Goal: Task Accomplishment & Management: Use online tool/utility

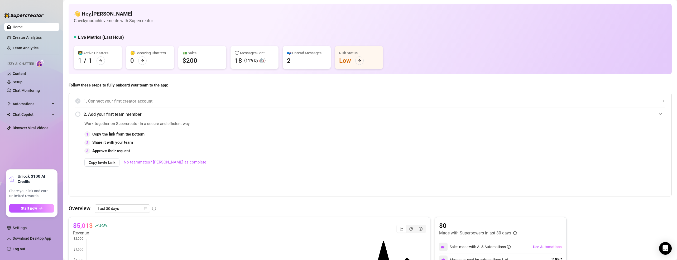
click at [128, 30] on div "👋 Hey, Ashlee Powers Check your achievements with Supercreator Live Metrics (La…" at bounding box center [370, 39] width 603 height 71
click at [664, 246] on icon "Open Intercom Messenger" at bounding box center [665, 248] width 6 height 7
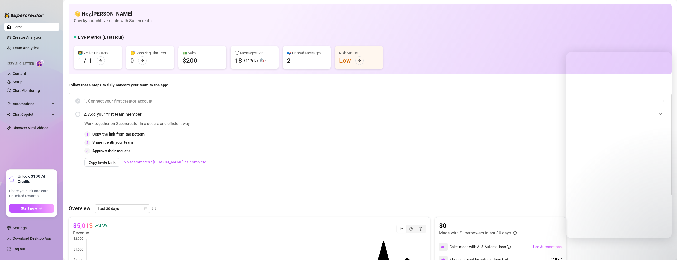
click at [469, 108] on div "2. Add your first team member" at bounding box center [370, 114] width 590 height 13
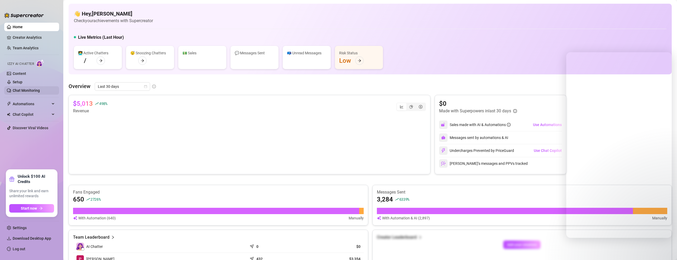
click at [30, 88] on link "Chat Monitoring" at bounding box center [26, 90] width 27 height 4
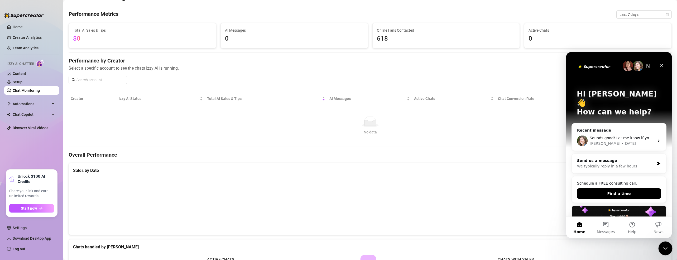
click at [659, 245] on div "Close Intercom Messenger" at bounding box center [664, 247] width 13 height 13
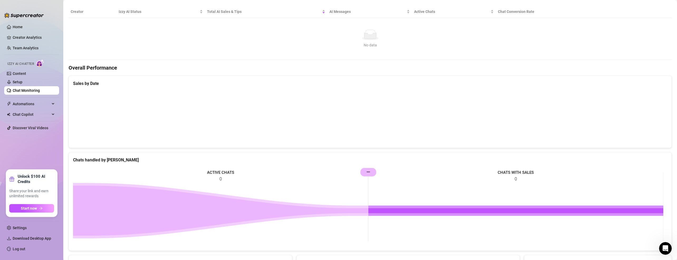
scroll to position [99, 0]
click at [16, 27] on link "Home" at bounding box center [18, 27] width 10 height 4
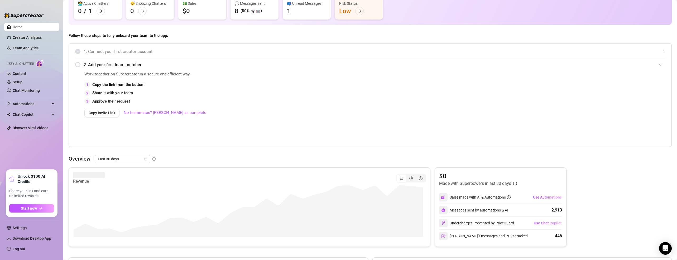
scroll to position [51, 0]
click at [441, 206] on img at bounding box center [443, 208] width 4 height 4
click at [441, 207] on img at bounding box center [443, 208] width 4 height 4
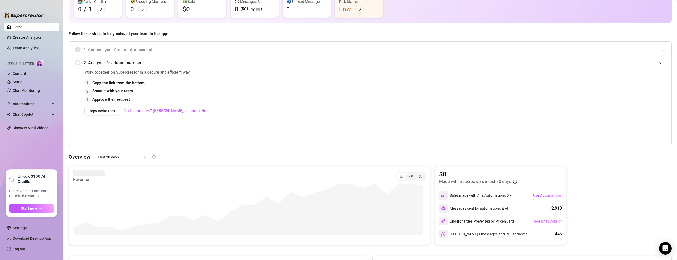
click at [441, 207] on img at bounding box center [443, 208] width 4 height 4
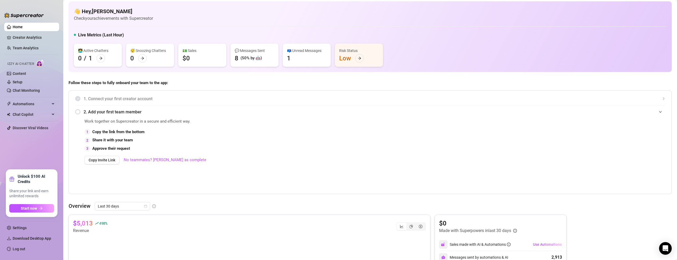
scroll to position [0, 0]
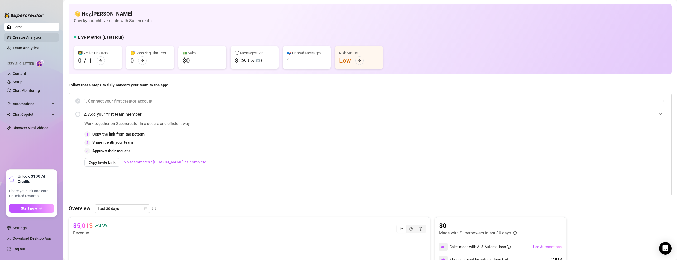
click at [31, 40] on link "Creator Analytics" at bounding box center [34, 37] width 42 height 8
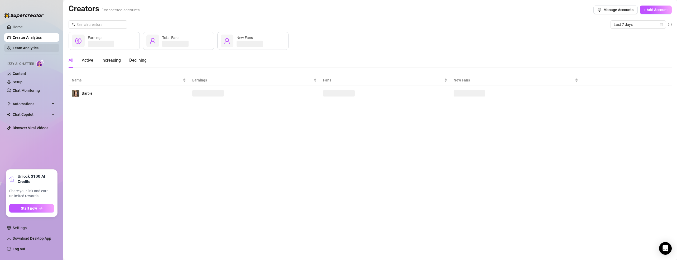
click at [25, 50] on link "Team Analytics" at bounding box center [26, 48] width 26 height 4
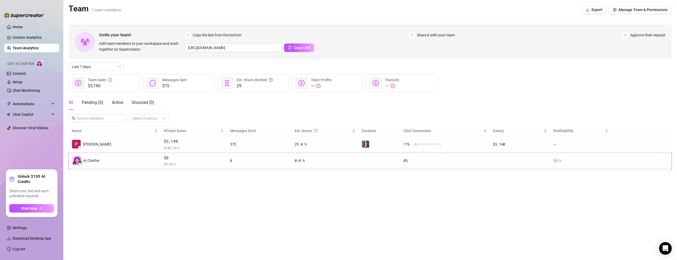
click at [6, 13] on img at bounding box center [24, 15] width 40 height 5
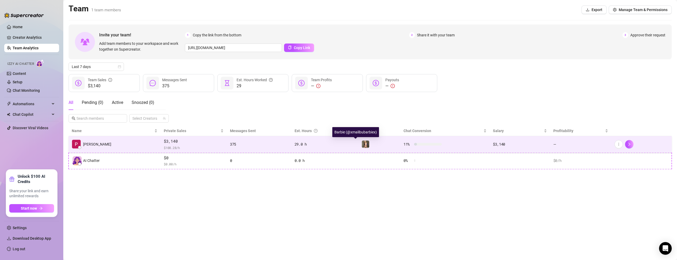
click at [362, 144] on img at bounding box center [365, 144] width 7 height 7
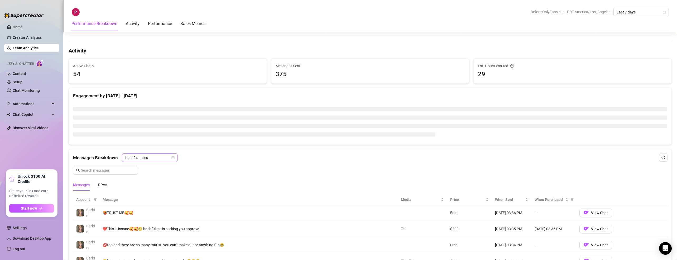
scroll to position [197, 0]
click at [102, 170] on input "text" at bounding box center [108, 169] width 54 height 6
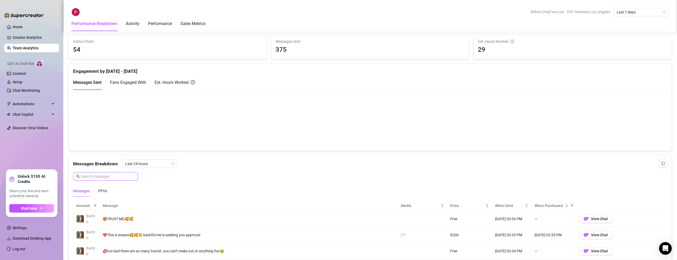
scroll to position [301, 0]
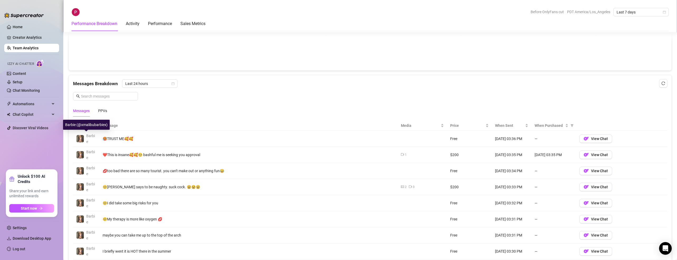
click at [78, 137] on img at bounding box center [80, 138] width 7 height 7
click at [84, 140] on img at bounding box center [80, 138] width 7 height 7
click at [603, 141] on span "View Chat" at bounding box center [599, 139] width 17 height 4
